Goal: Transaction & Acquisition: Purchase product/service

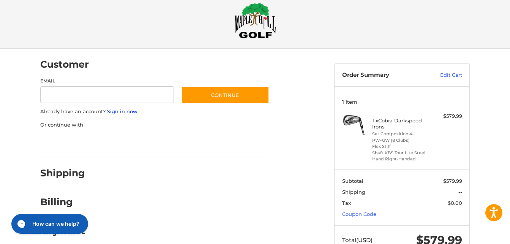
click at [113, 111] on link "Sign in now" at bounding box center [122, 111] width 30 height 6
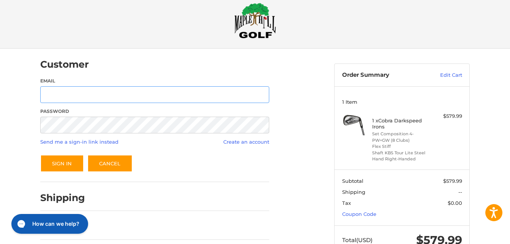
click at [107, 98] on input "Email" at bounding box center [154, 94] width 229 height 17
type input "**********"
click at [63, 163] on button "Sign In" at bounding box center [62, 163] width 44 height 17
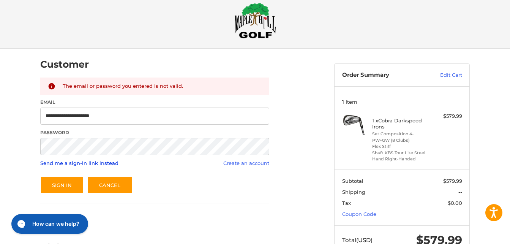
click at [92, 162] on link "Send me a sign-in link instead" at bounding box center [79, 163] width 78 height 6
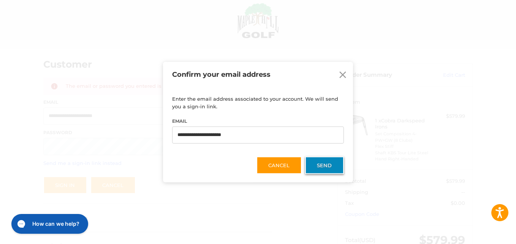
click at [316, 164] on button "Send" at bounding box center [324, 164] width 39 height 17
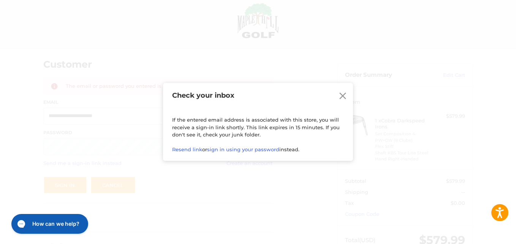
click at [341, 90] on icon at bounding box center [342, 95] width 11 height 11
